Goal: Transaction & Acquisition: Purchase product/service

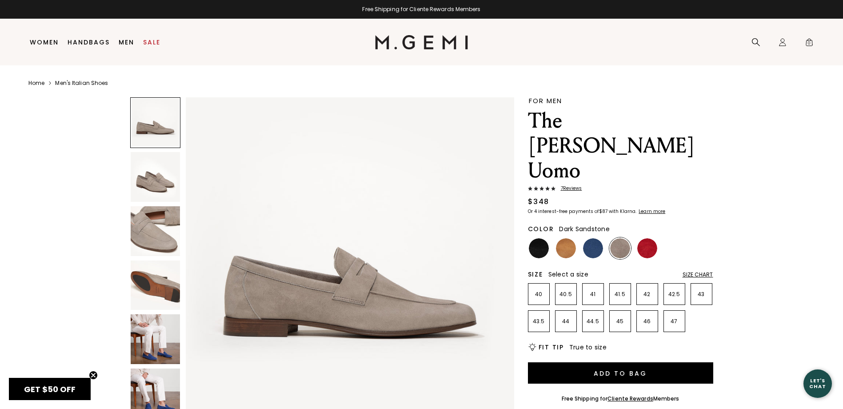
click at [160, 191] on img at bounding box center [156, 177] width 50 height 50
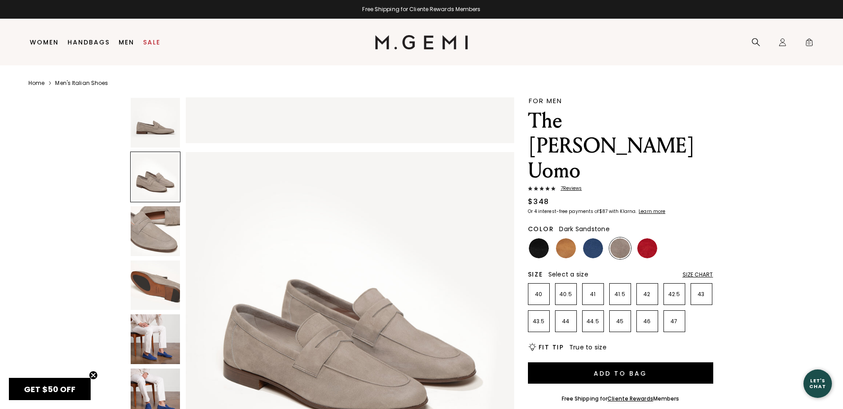
scroll to position [330, 0]
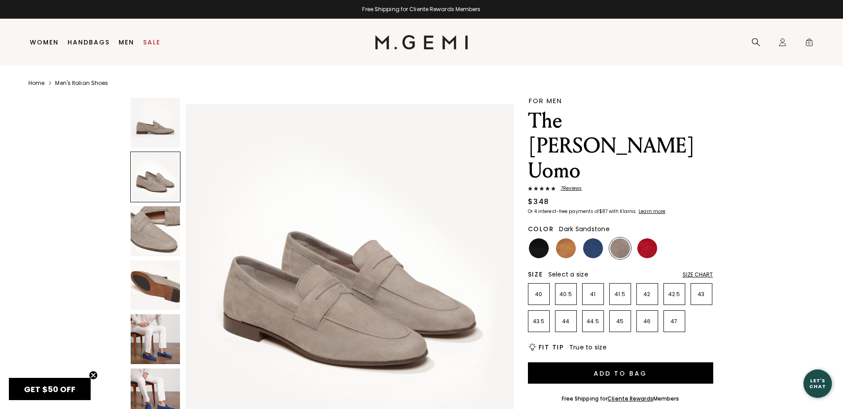
click at [142, 229] on img at bounding box center [156, 231] width 50 height 50
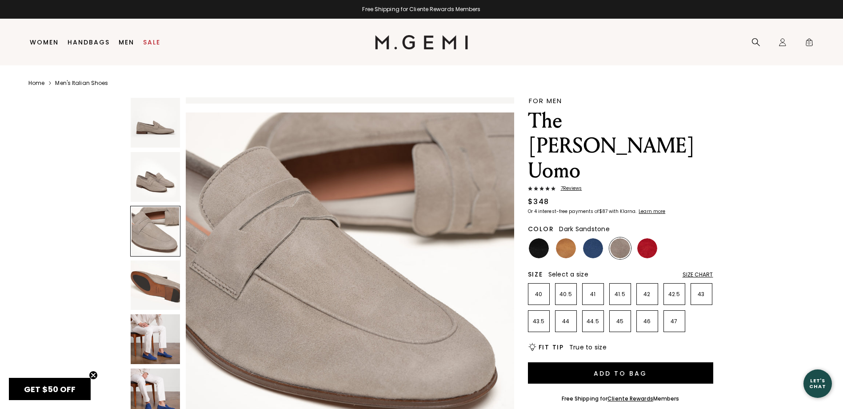
scroll to position [660, 0]
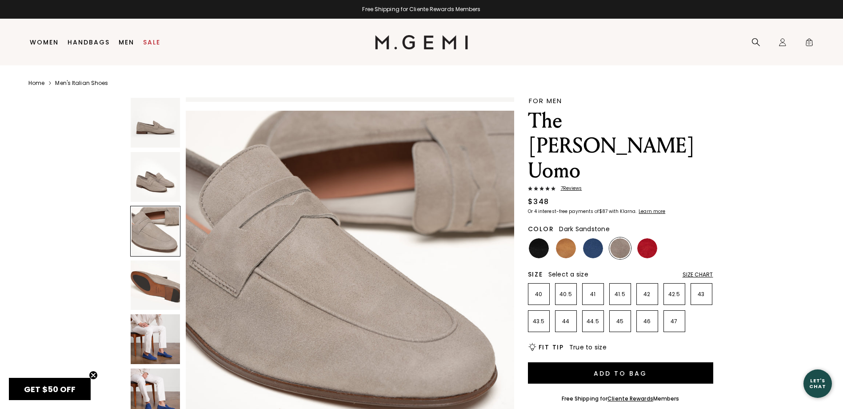
click at [154, 281] on img at bounding box center [156, 285] width 50 height 50
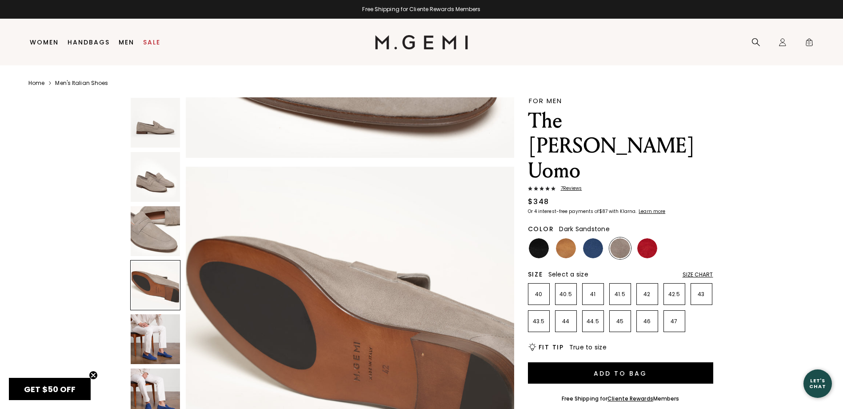
scroll to position [990, 0]
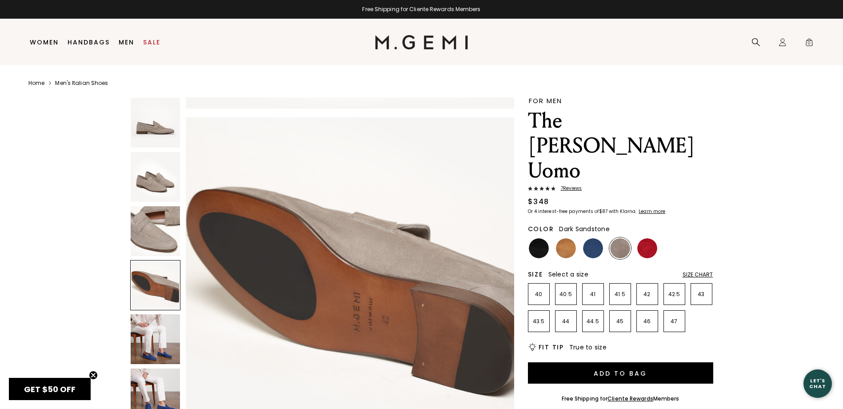
click at [697, 271] on div "Size Chart" at bounding box center [697, 274] width 31 height 7
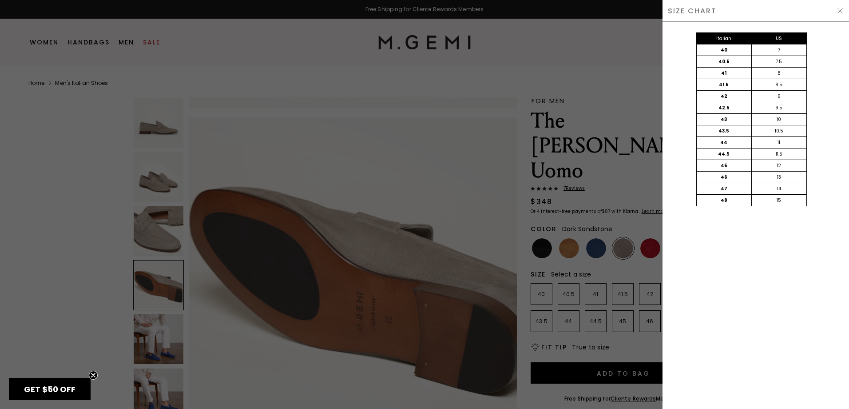
click at [450, 79] on div at bounding box center [424, 204] width 849 height 409
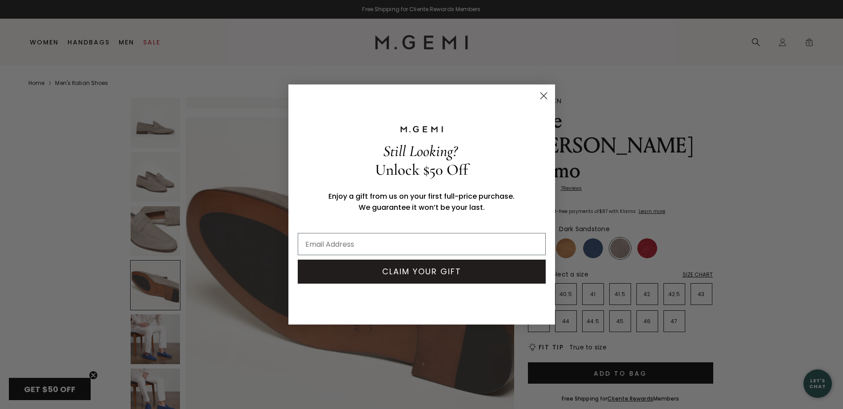
click at [541, 95] on circle "Close dialog" at bounding box center [543, 95] width 15 height 15
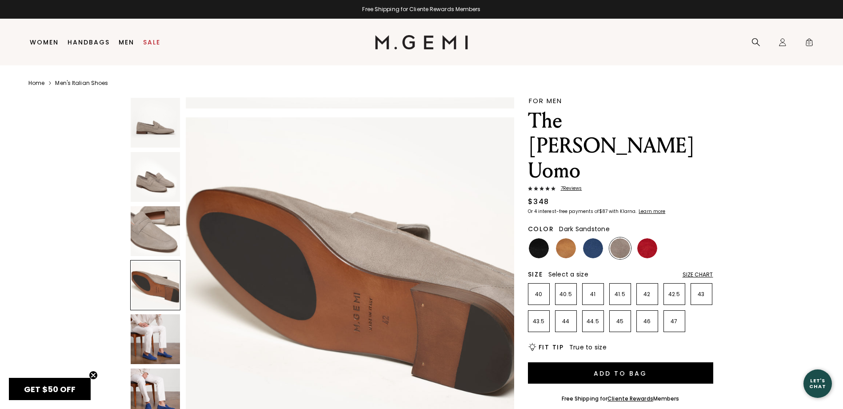
click at [160, 187] on img at bounding box center [156, 177] width 50 height 50
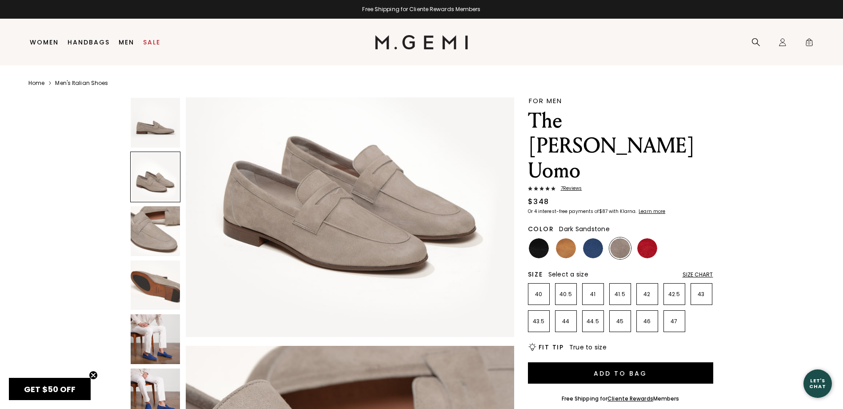
scroll to position [463, 0]
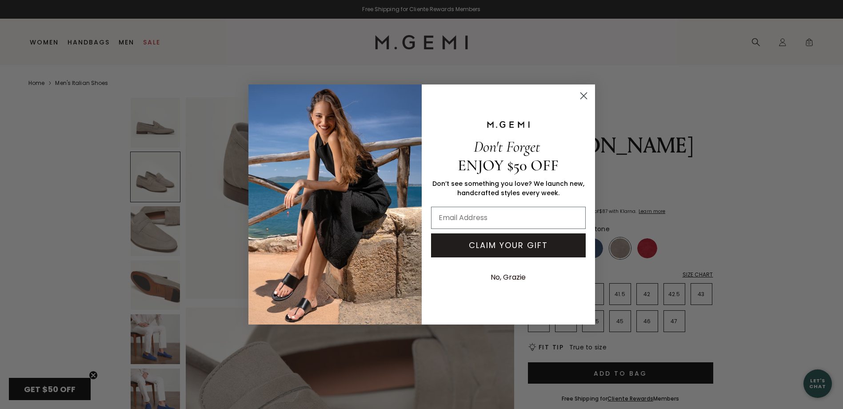
click at [588, 96] on circle "Close dialog" at bounding box center [583, 95] width 15 height 15
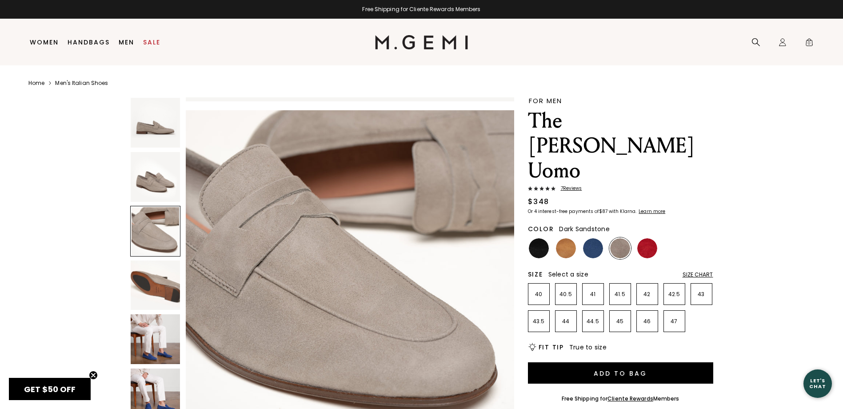
scroll to position [641, 0]
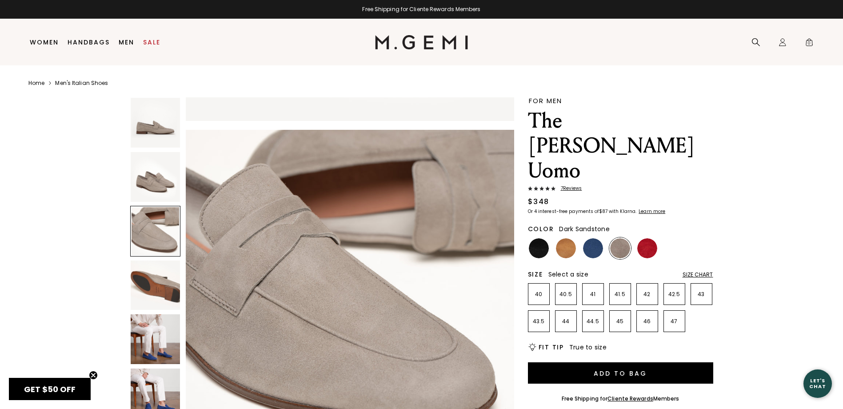
click at [151, 181] on img at bounding box center [156, 177] width 50 height 50
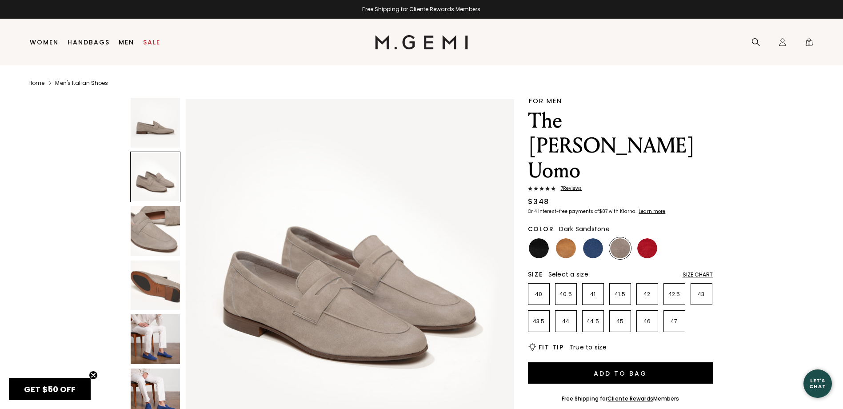
scroll to position [330, 0]
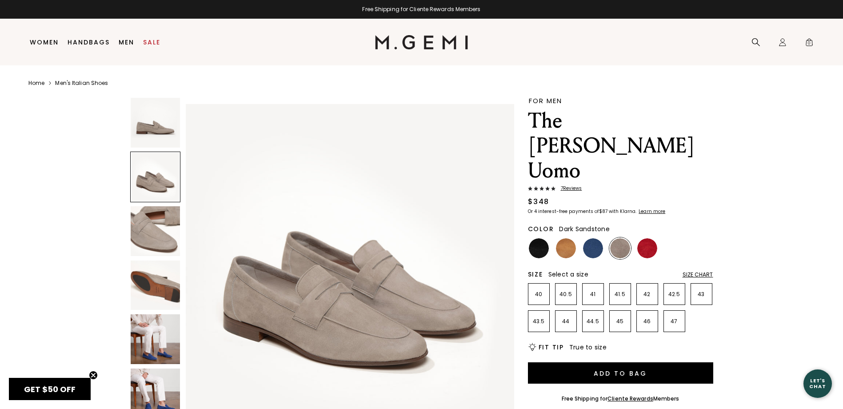
click at [141, 242] on img at bounding box center [156, 231] width 50 height 50
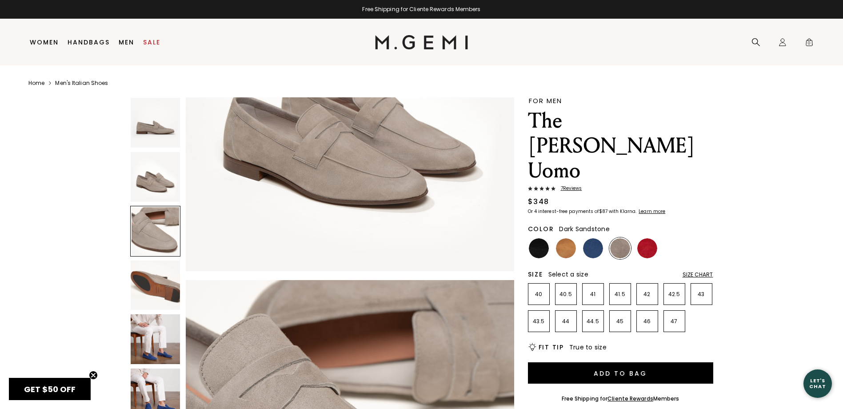
scroll to position [660, 0]
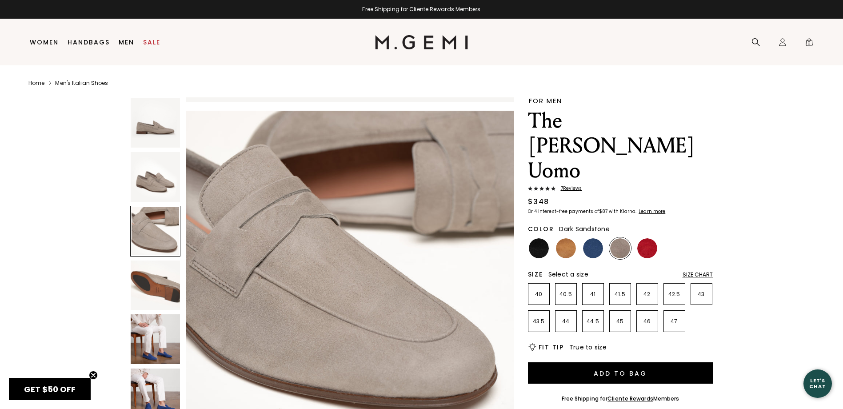
click at [160, 132] on img at bounding box center [156, 123] width 50 height 50
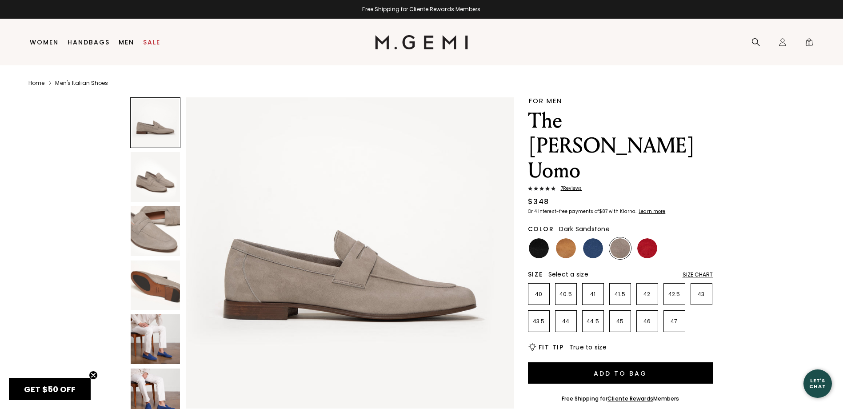
scroll to position [0, 0]
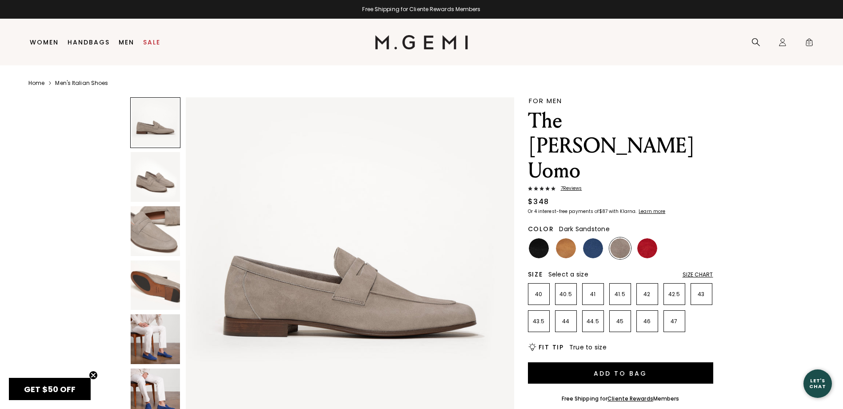
click at [165, 351] on img at bounding box center [156, 339] width 50 height 50
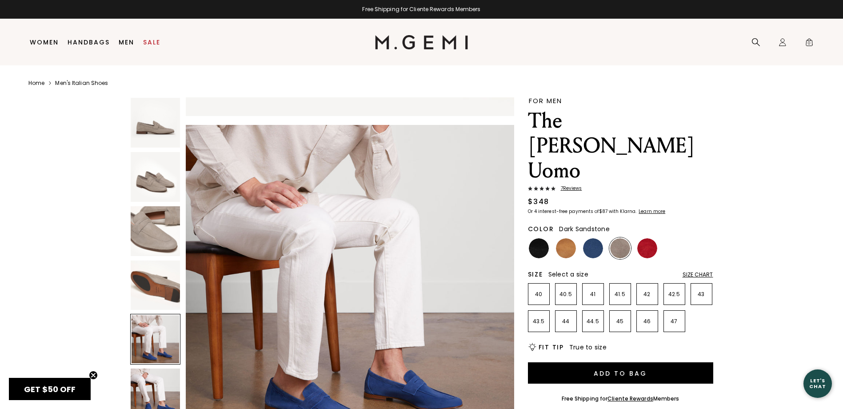
scroll to position [1321, 0]
click at [650, 238] on img at bounding box center [647, 248] width 20 height 20
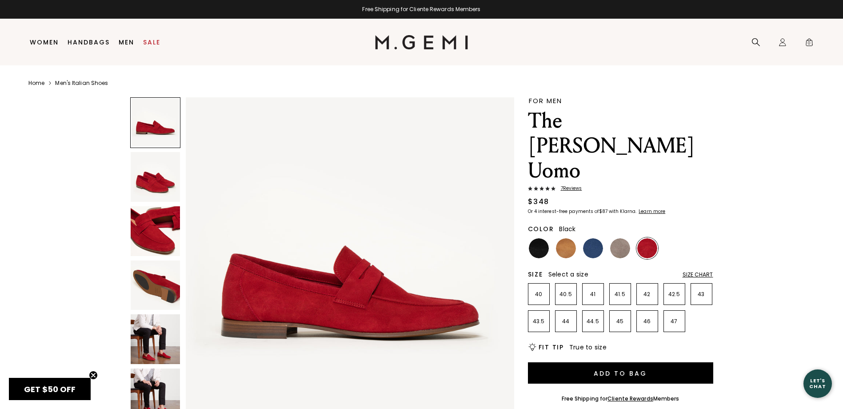
click at [536, 238] on img at bounding box center [539, 248] width 20 height 20
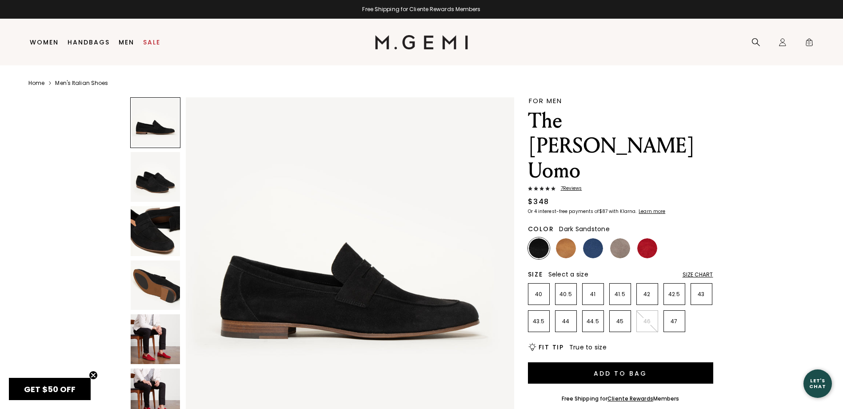
click at [618, 238] on img at bounding box center [620, 248] width 20 height 20
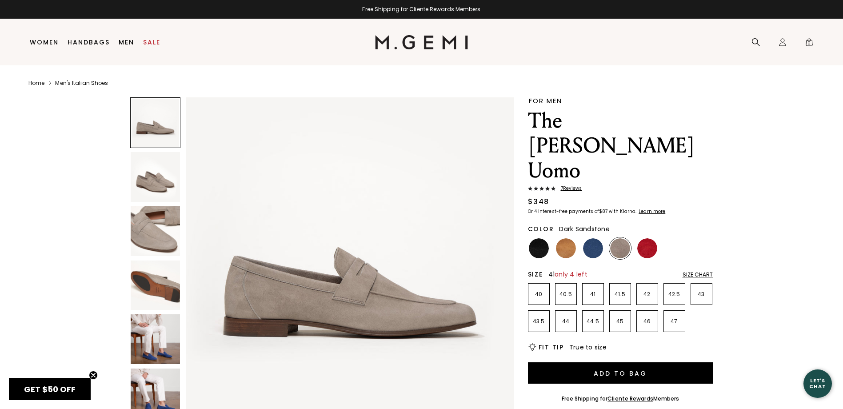
click at [592, 283] on li "41" at bounding box center [593, 294] width 22 height 22
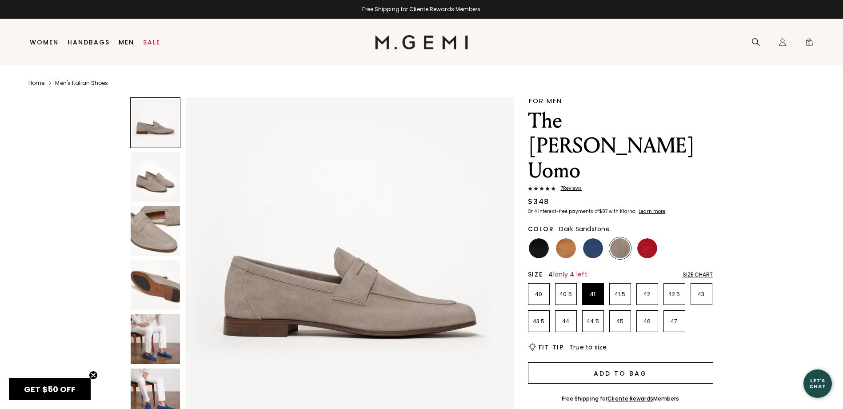
click at [625, 362] on button "Add to Bag" at bounding box center [620, 372] width 185 height 21
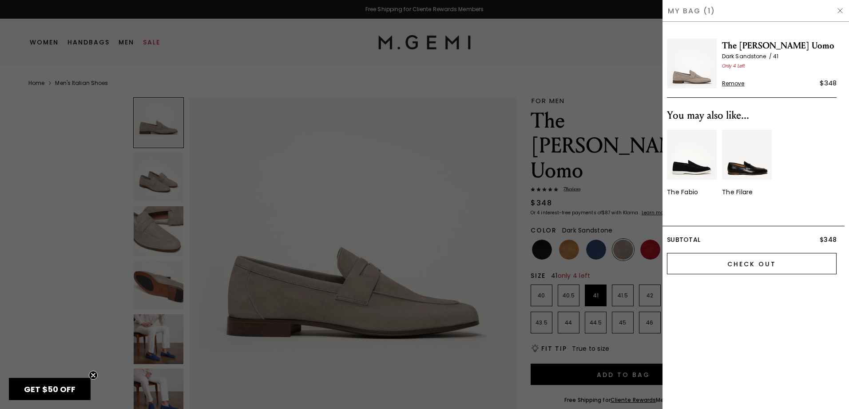
click at [756, 264] on input "Check Out" at bounding box center [752, 263] width 170 height 21
